Goal: Navigation & Orientation: Find specific page/section

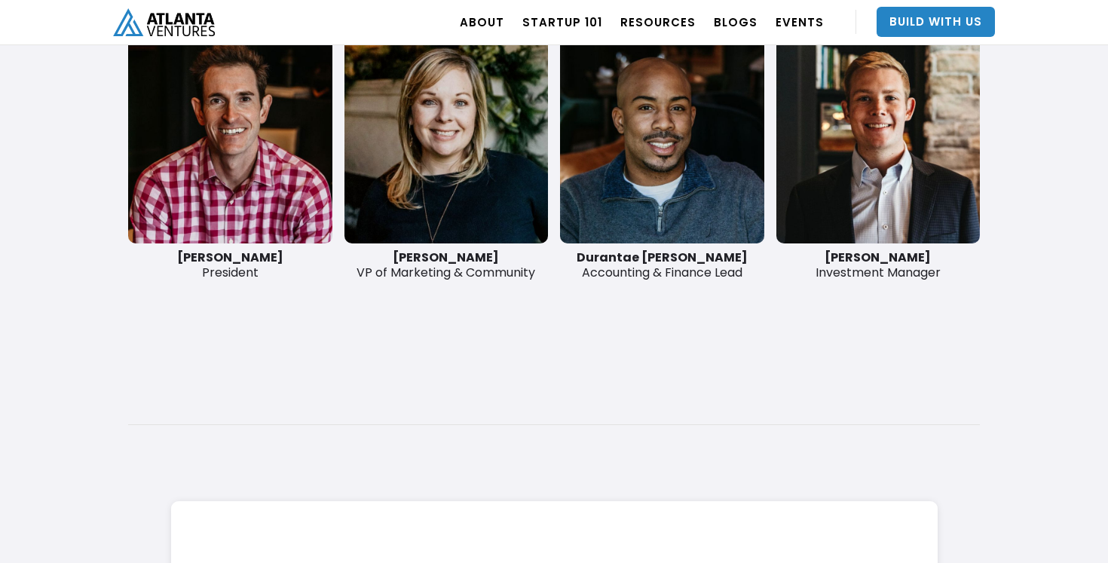
scroll to position [3874, 0]
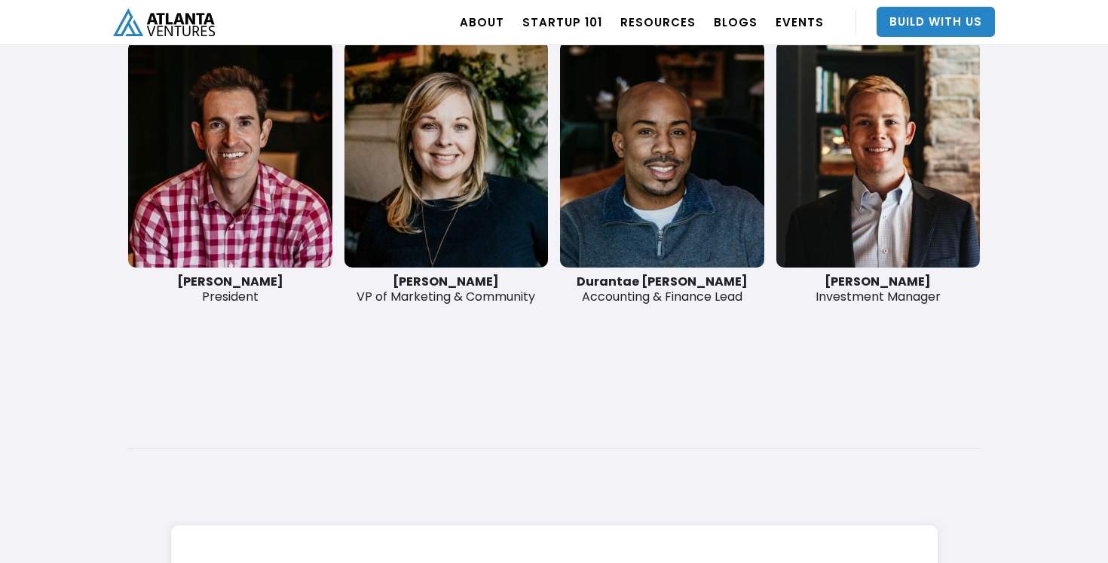
click at [238, 197] on link at bounding box center [230, 154] width 204 height 226
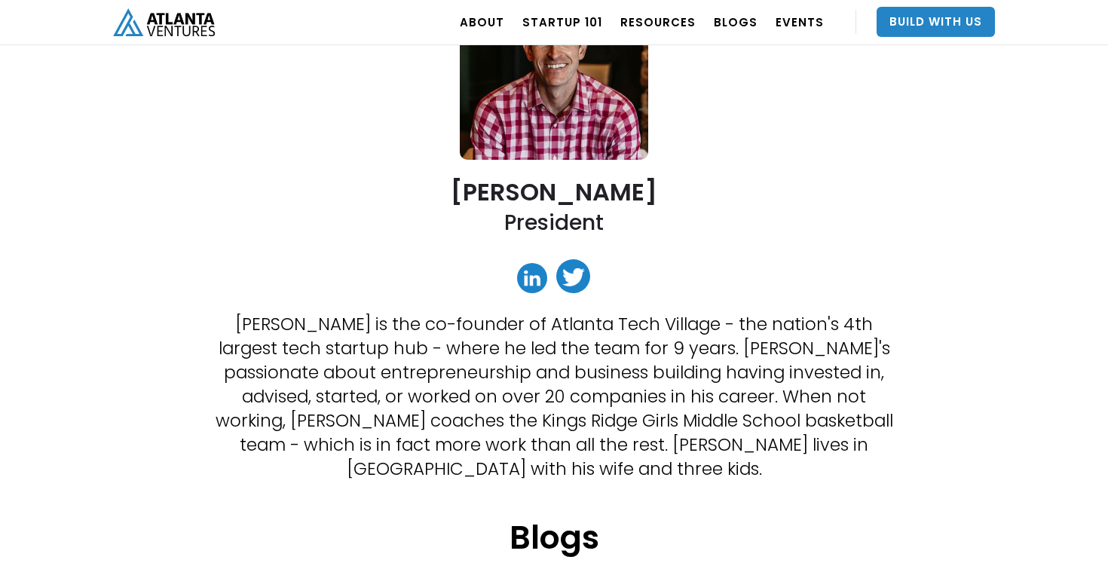
scroll to position [191, 0]
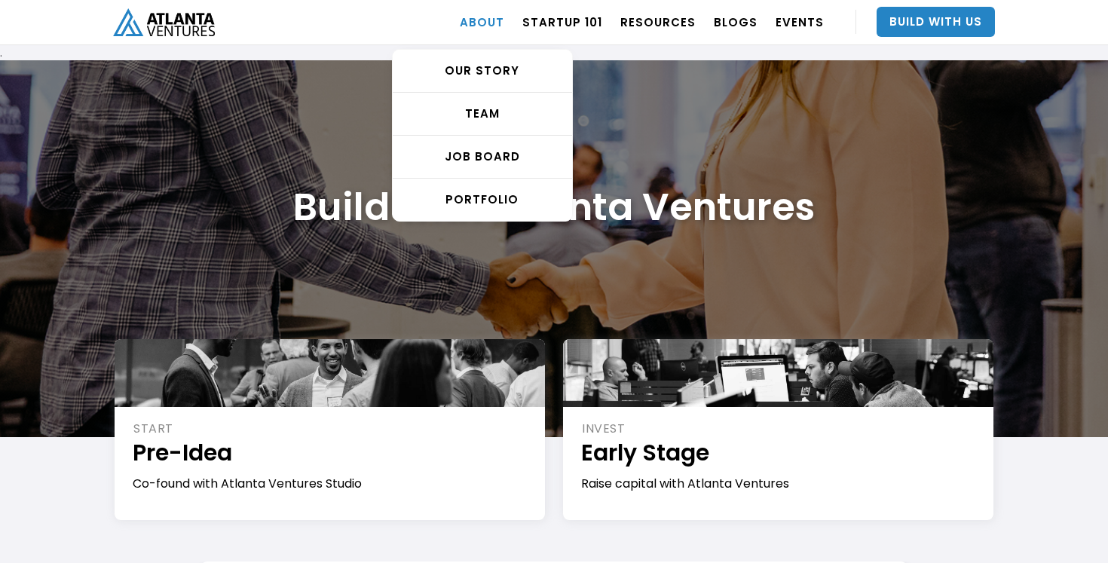
click at [503, 24] on link "ABOUT" at bounding box center [482, 22] width 44 height 42
